Goal: Task Accomplishment & Management: Manage account settings

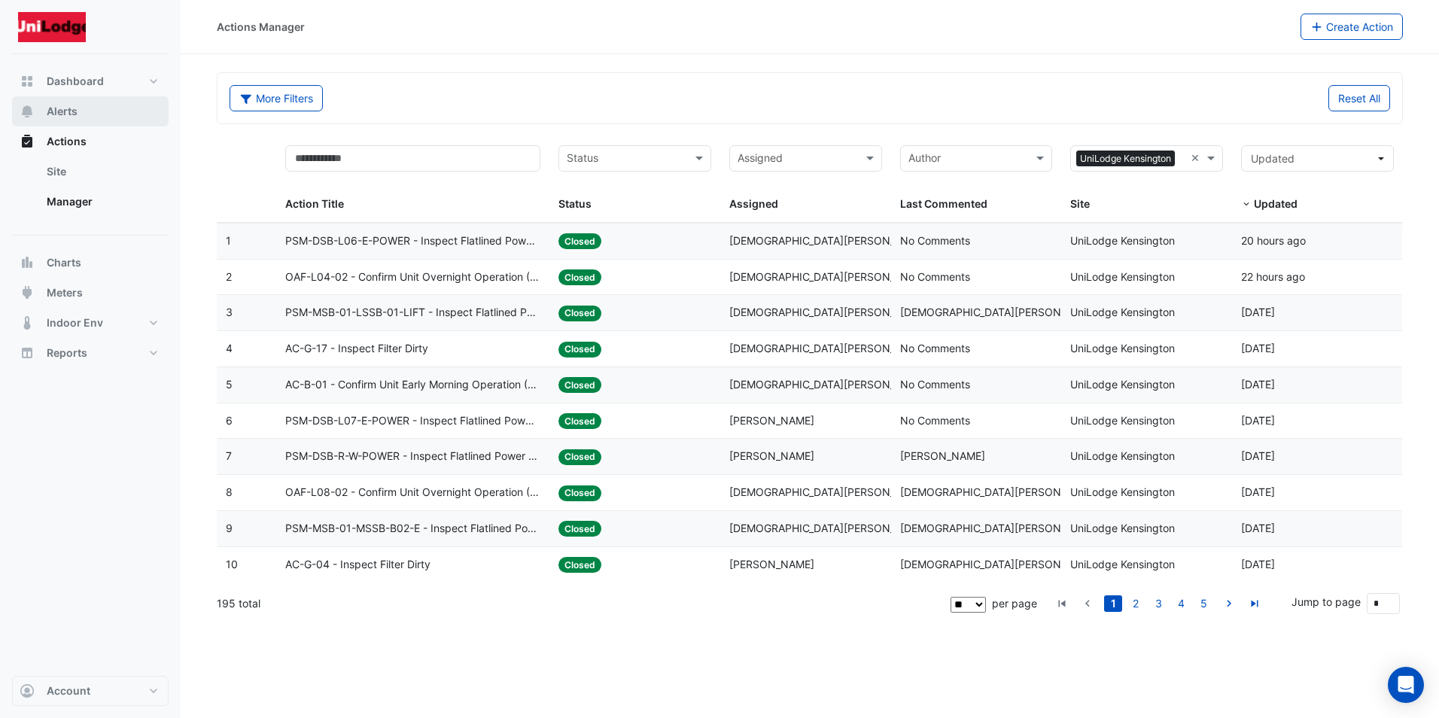
click at [68, 111] on span "Alerts" at bounding box center [62, 111] width 31 height 15
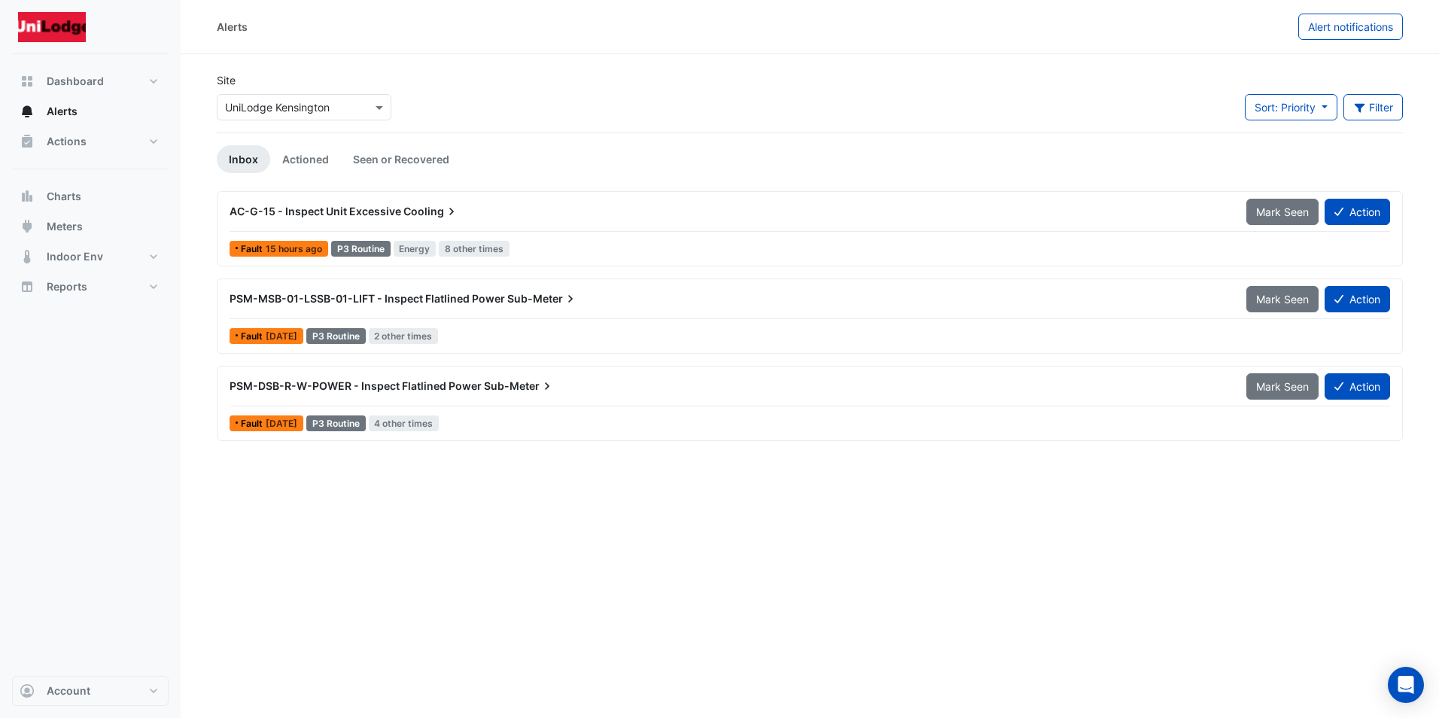
click at [297, 424] on span "[DATE]" at bounding box center [282, 423] width 32 height 11
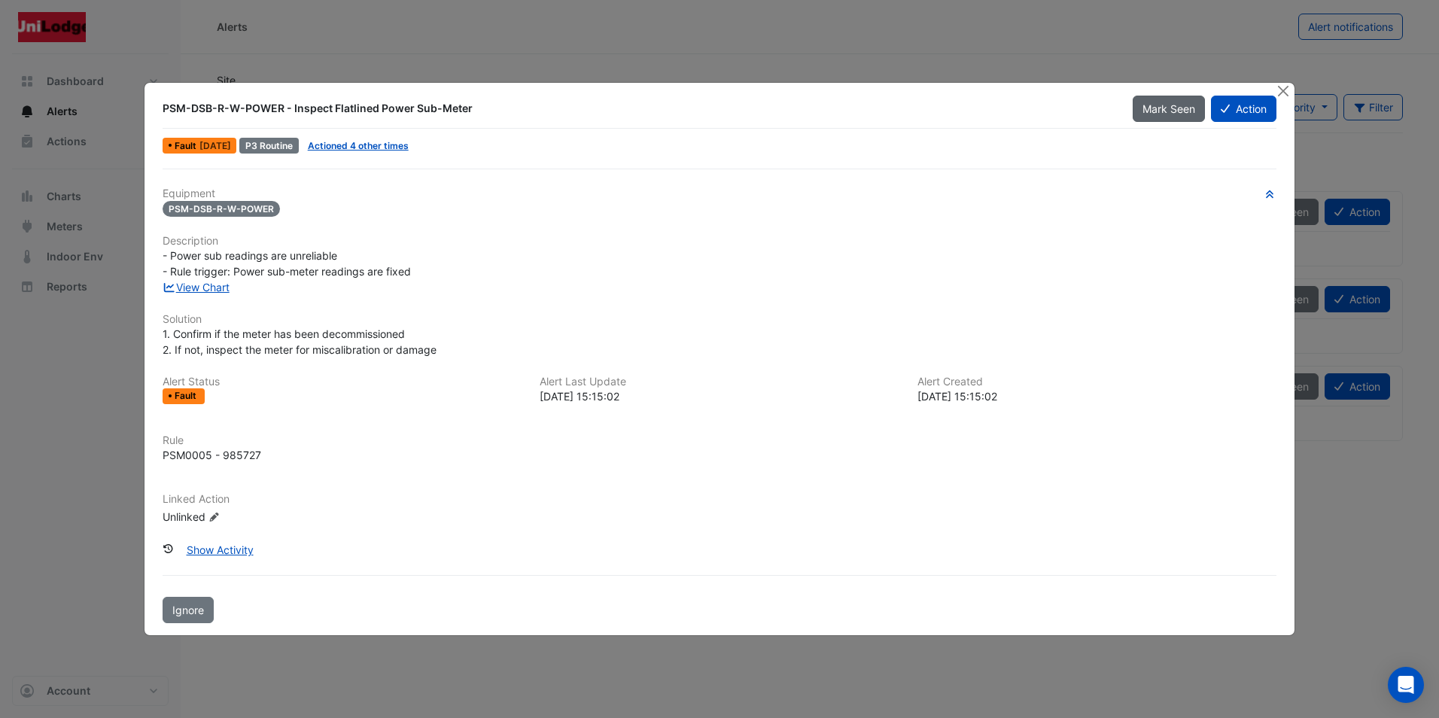
click at [1156, 105] on span "Mark Seen" at bounding box center [1169, 108] width 53 height 13
click at [1167, 103] on span "[PERSON_NAME]" at bounding box center [1152, 108] width 85 height 13
click at [1244, 108] on button "Action" at bounding box center [1243, 109] width 65 height 26
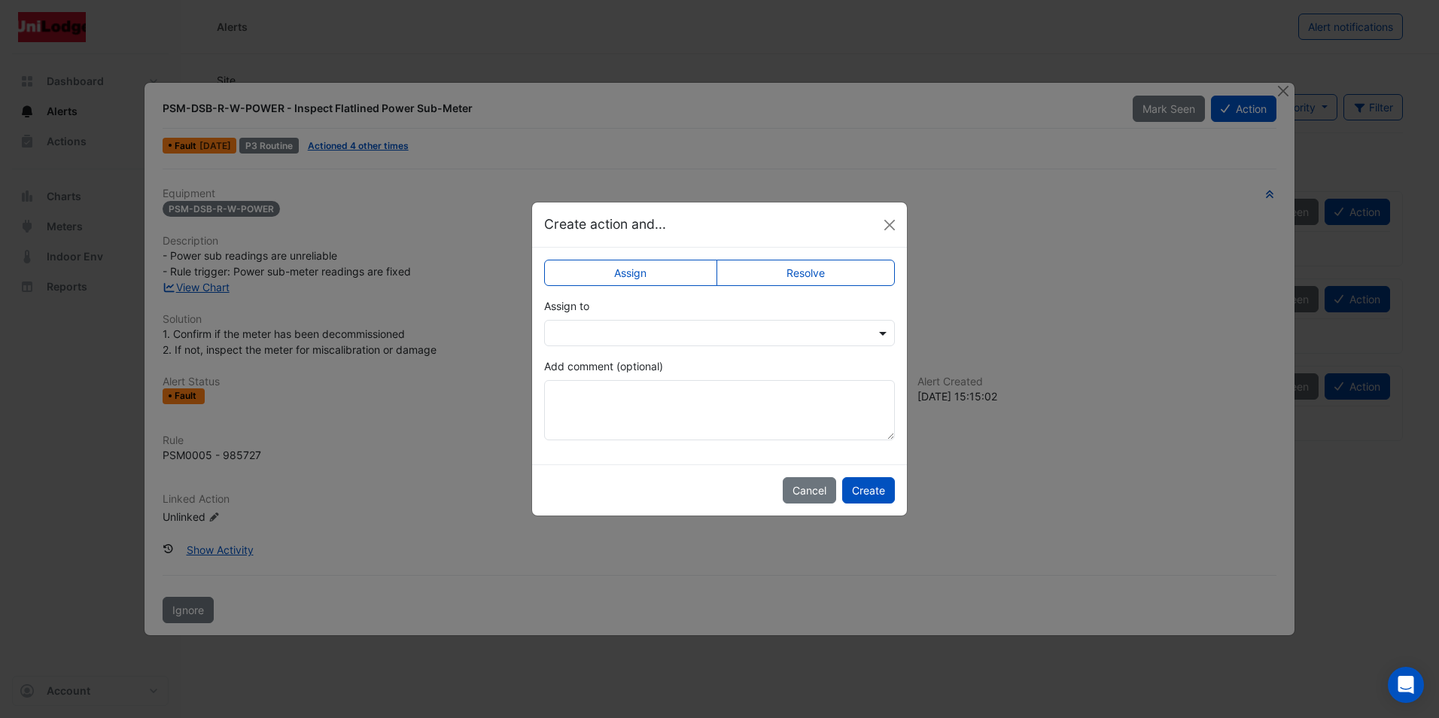
click at [882, 332] on span at bounding box center [884, 333] width 19 height 16
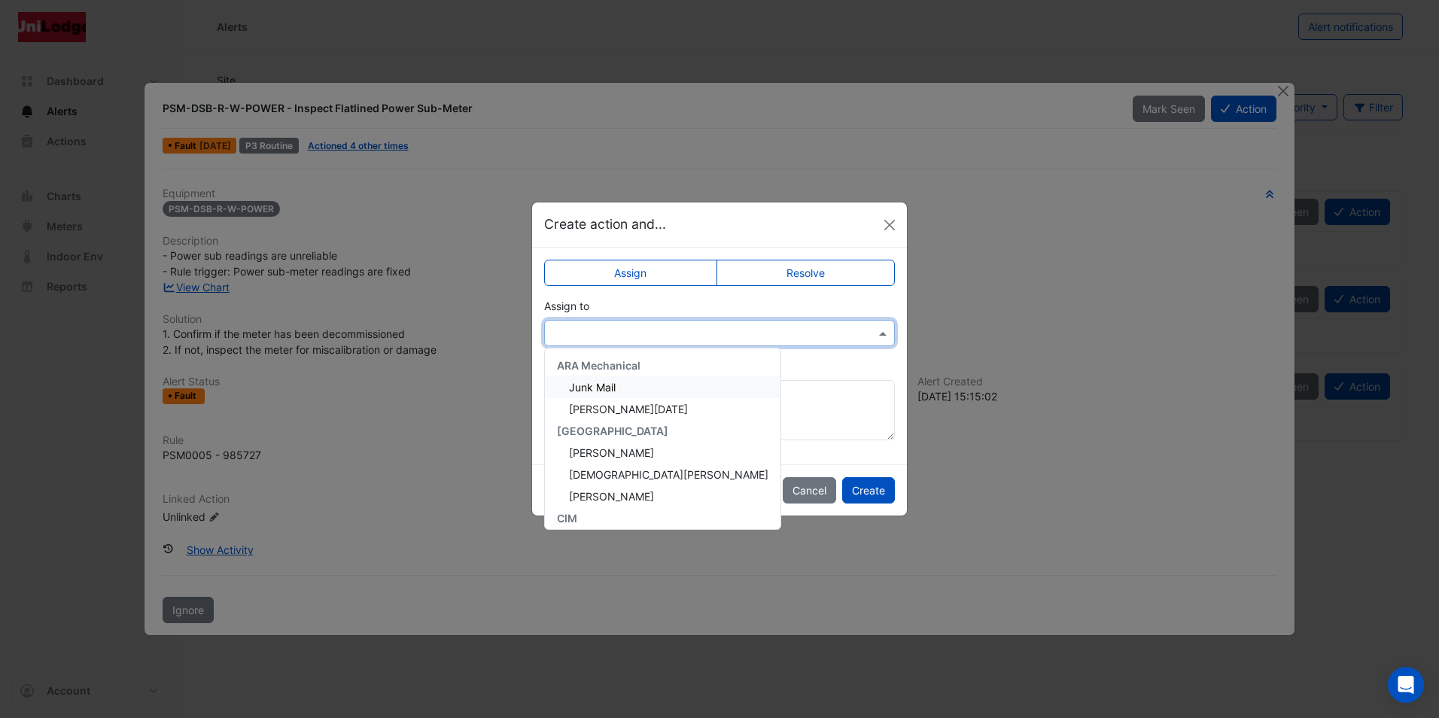
click at [1086, 257] on ngb-modal-window "Create action and... Assign Resolve Assign to ARA Mechanical Junk Mail [PERSON_…" at bounding box center [719, 359] width 1439 height 718
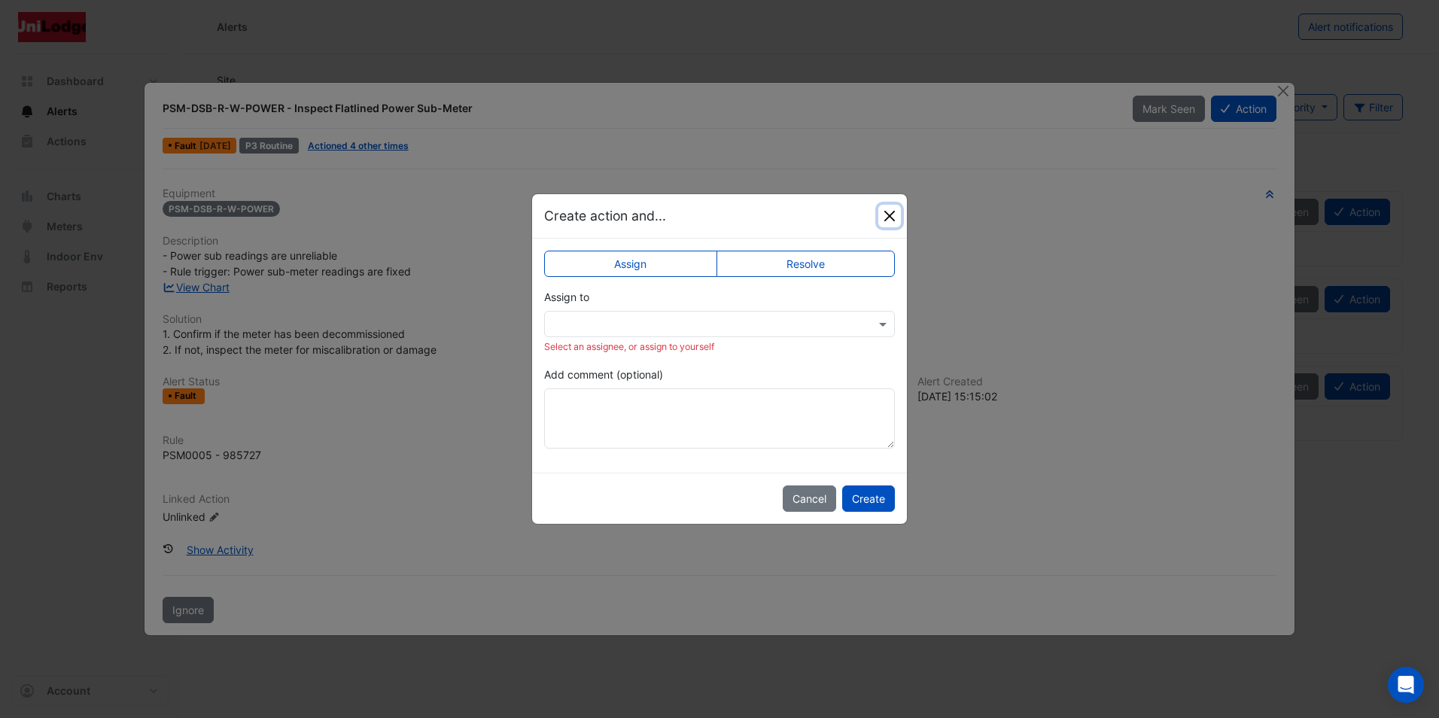
click at [892, 214] on button "Close" at bounding box center [889, 216] width 23 height 23
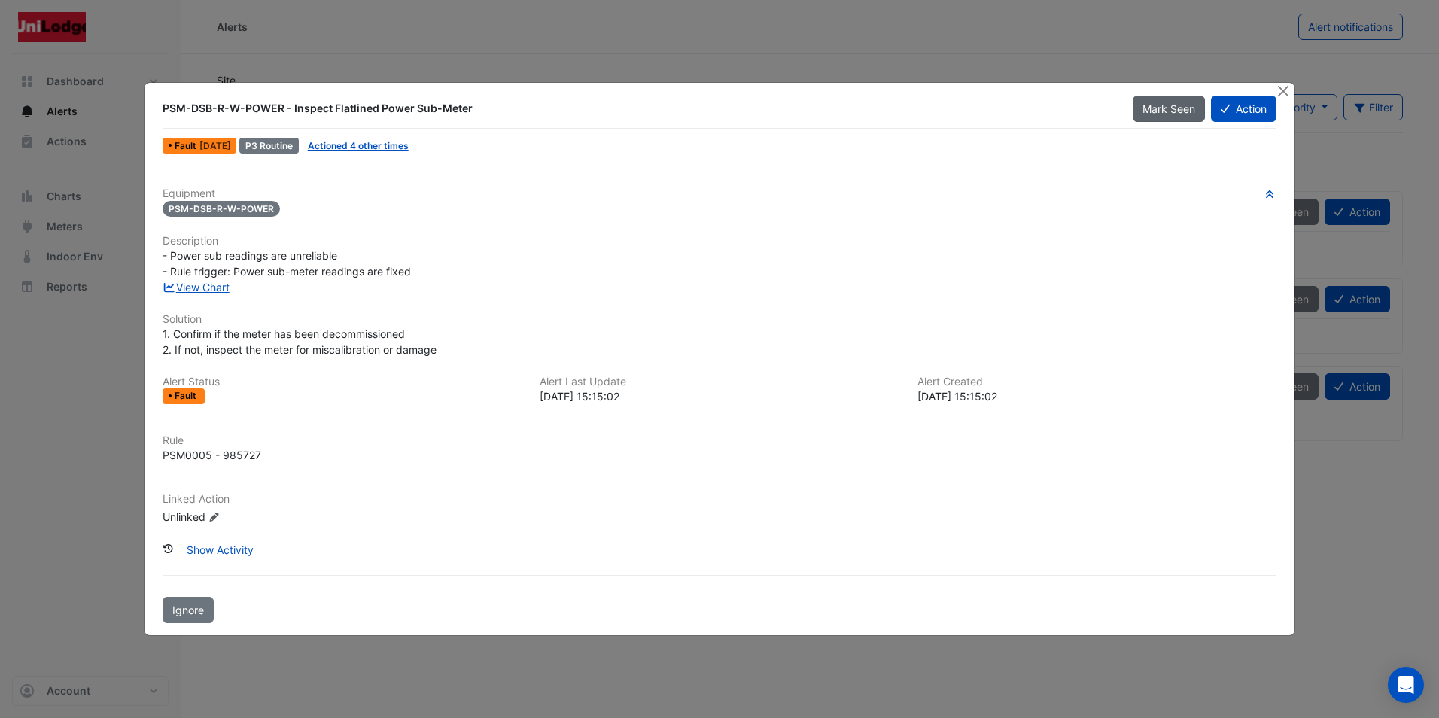
click at [1159, 104] on span "Mark Seen" at bounding box center [1169, 108] width 53 height 13
click at [1285, 87] on button "Close" at bounding box center [1284, 91] width 16 height 16
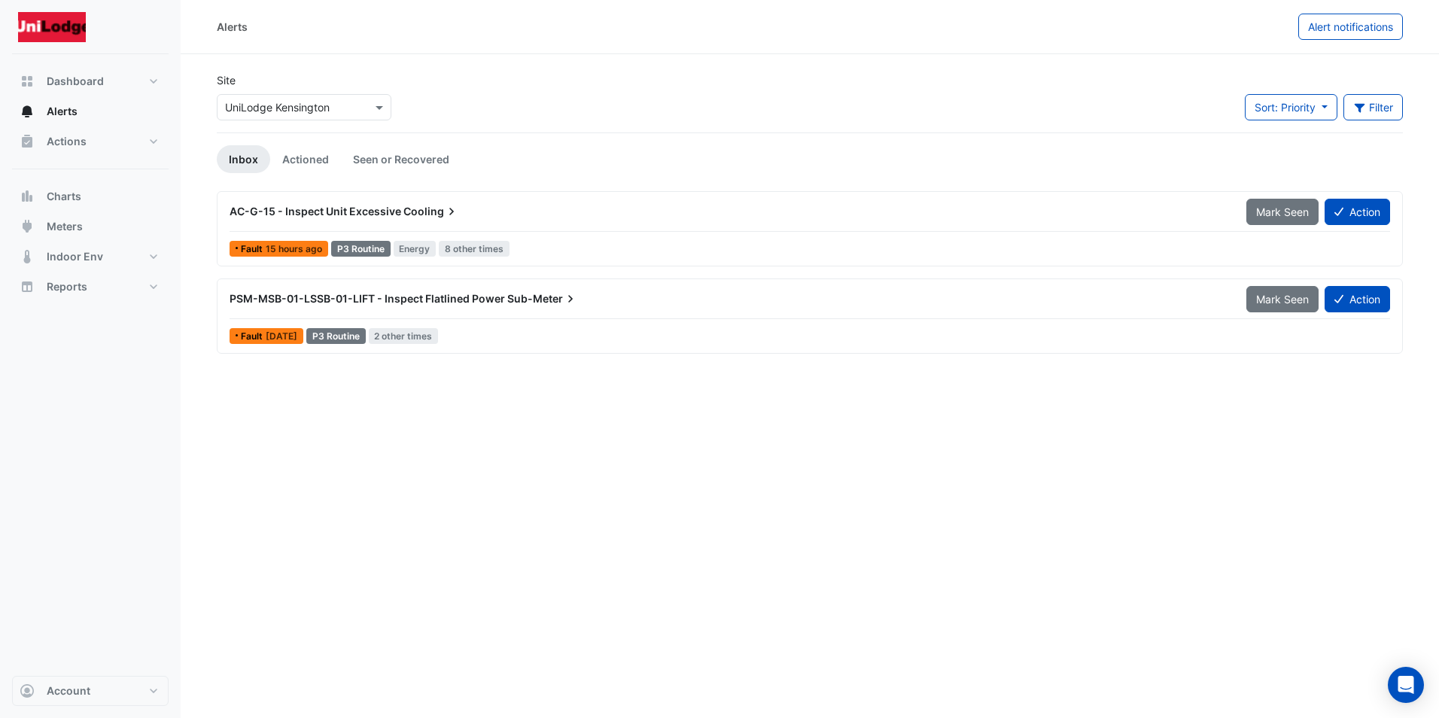
click at [299, 245] on span "15 hours ago" at bounding box center [294, 248] width 56 height 11
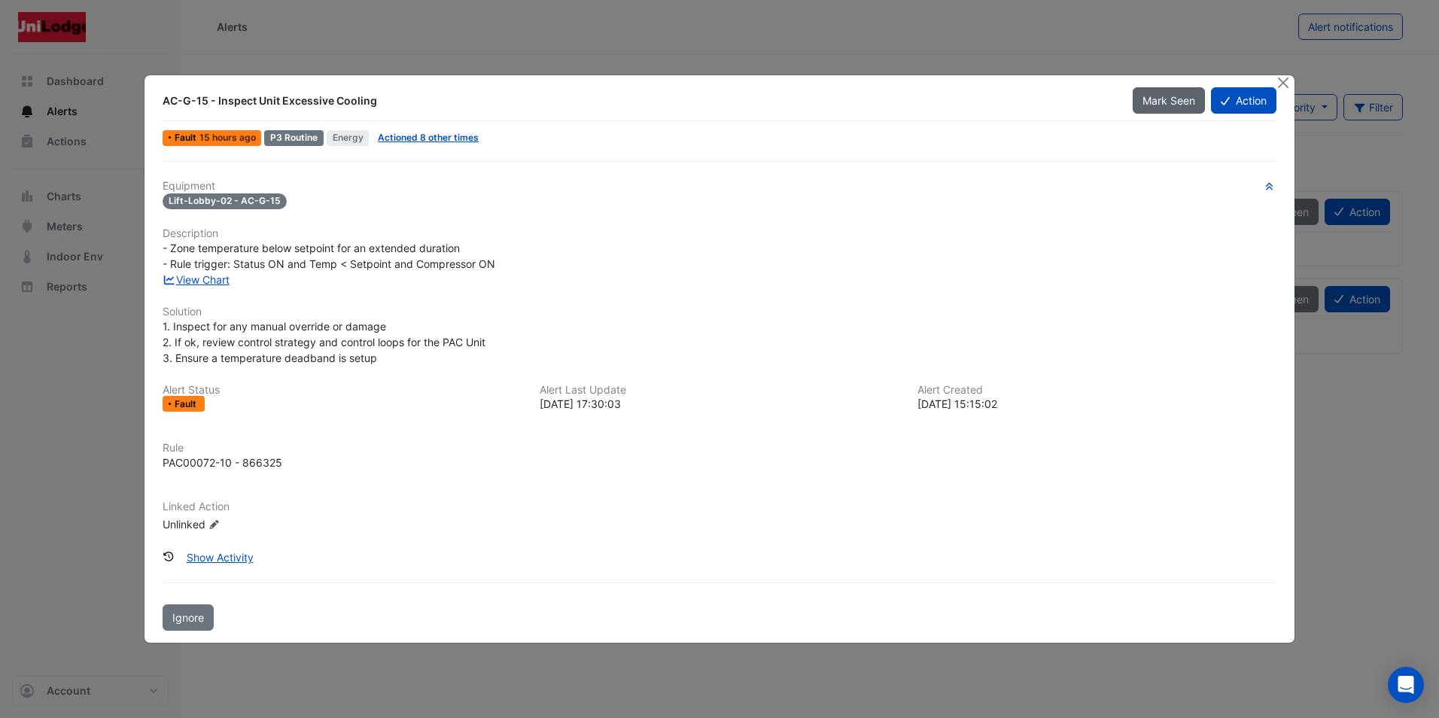
click at [1166, 96] on span "Mark Seen" at bounding box center [1169, 100] width 53 height 13
click at [1283, 79] on button "Close" at bounding box center [1284, 83] width 16 height 16
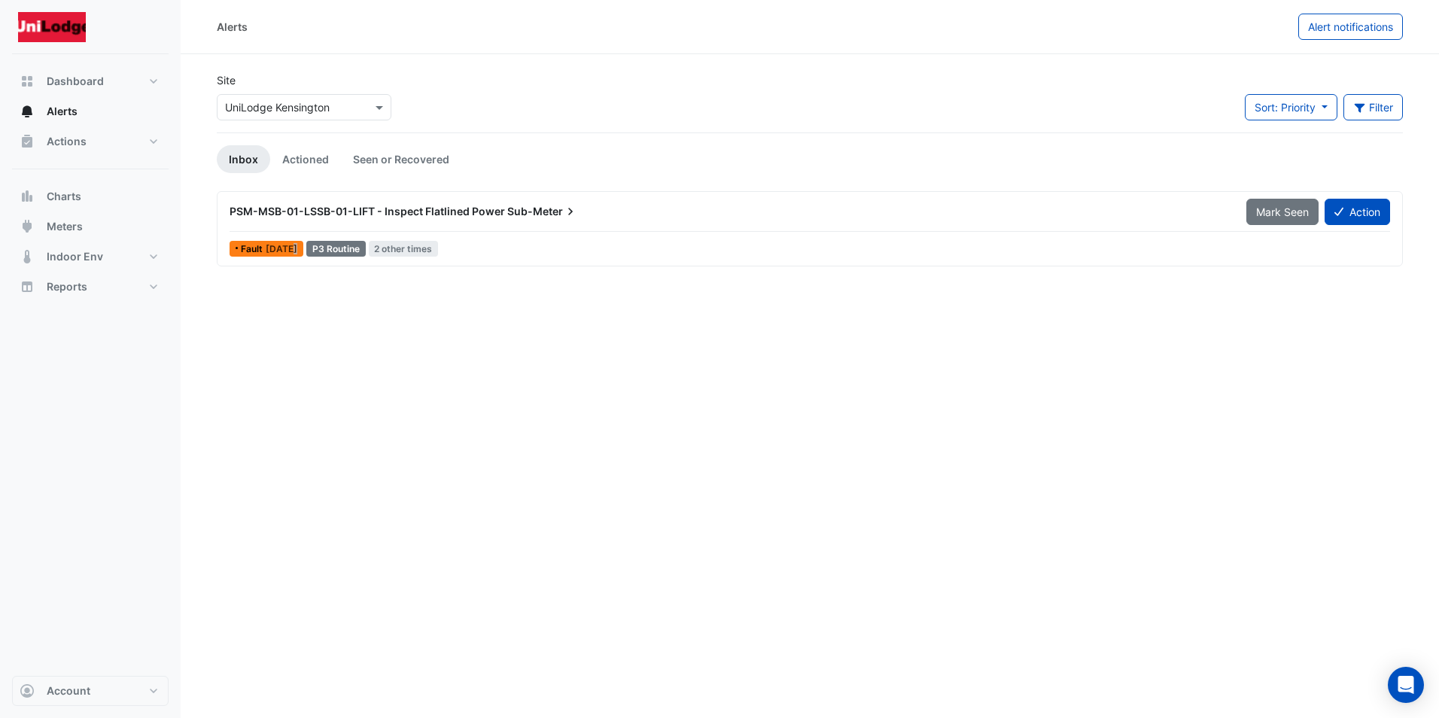
click at [293, 248] on span "[DATE]" at bounding box center [282, 248] width 32 height 11
click at [247, 376] on div "Alerts Alert notifications Site × UniLodge [GEOGRAPHIC_DATA] Sort: Priority Pri…" at bounding box center [810, 359] width 1258 height 718
click at [297, 249] on span "[DATE]" at bounding box center [282, 248] width 32 height 11
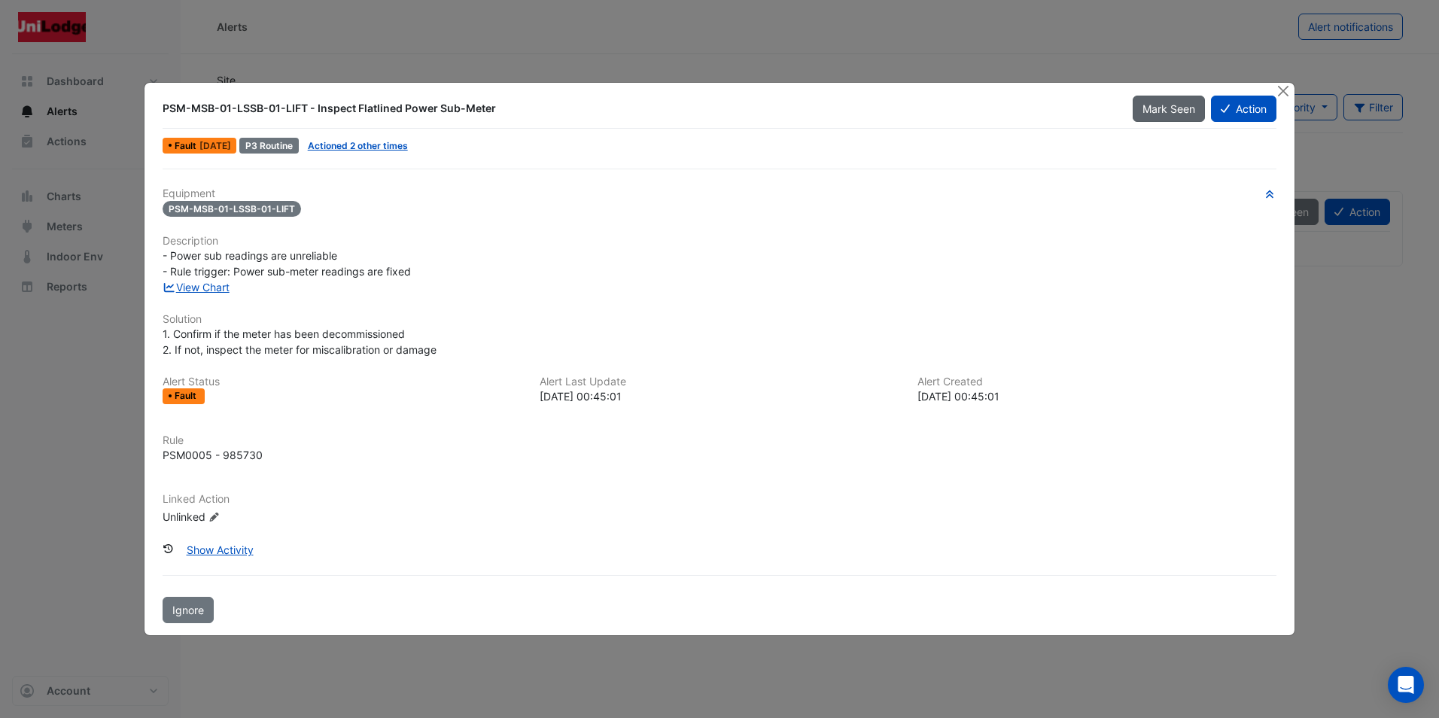
click at [1148, 108] on span "Mark Seen" at bounding box center [1169, 108] width 53 height 13
click at [1284, 87] on button "Close" at bounding box center [1284, 91] width 16 height 16
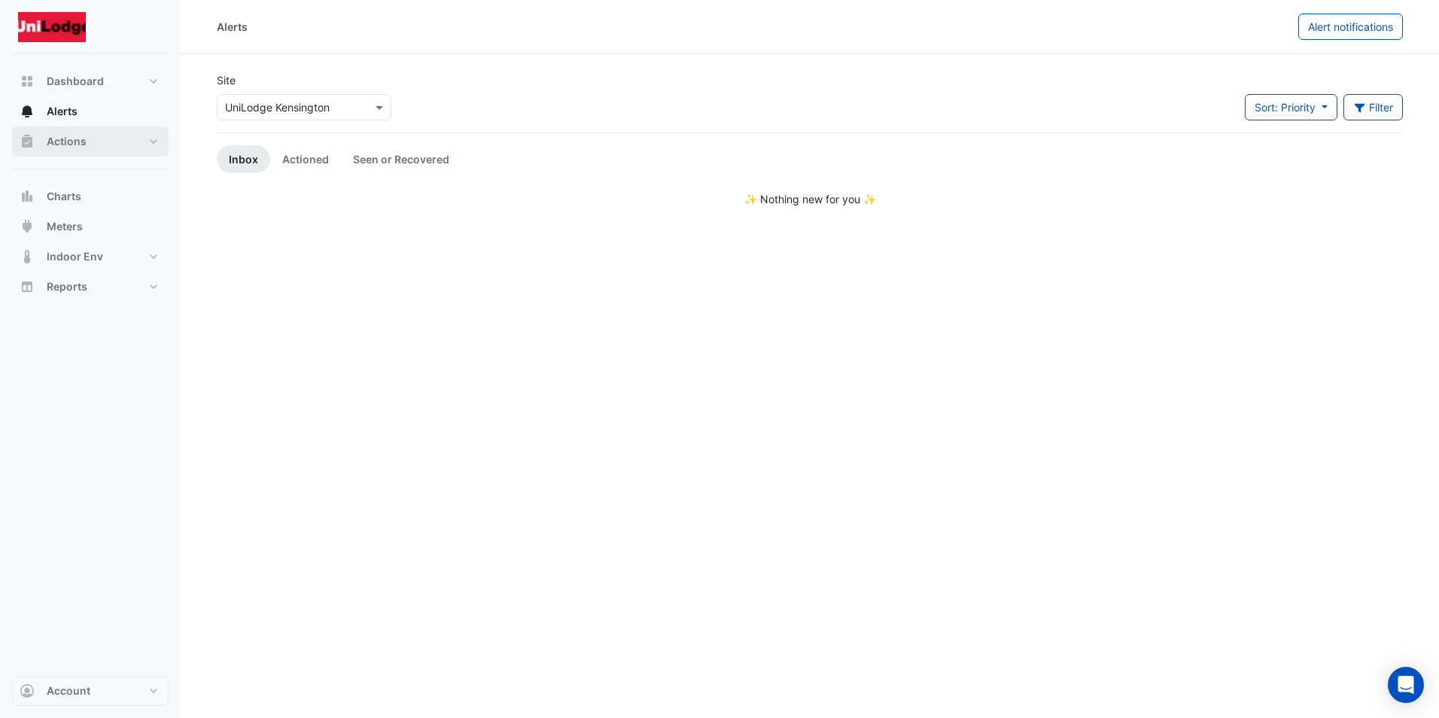
click at [64, 139] on span "Actions" at bounding box center [67, 141] width 40 height 15
